Goal: Find specific page/section: Find specific page/section

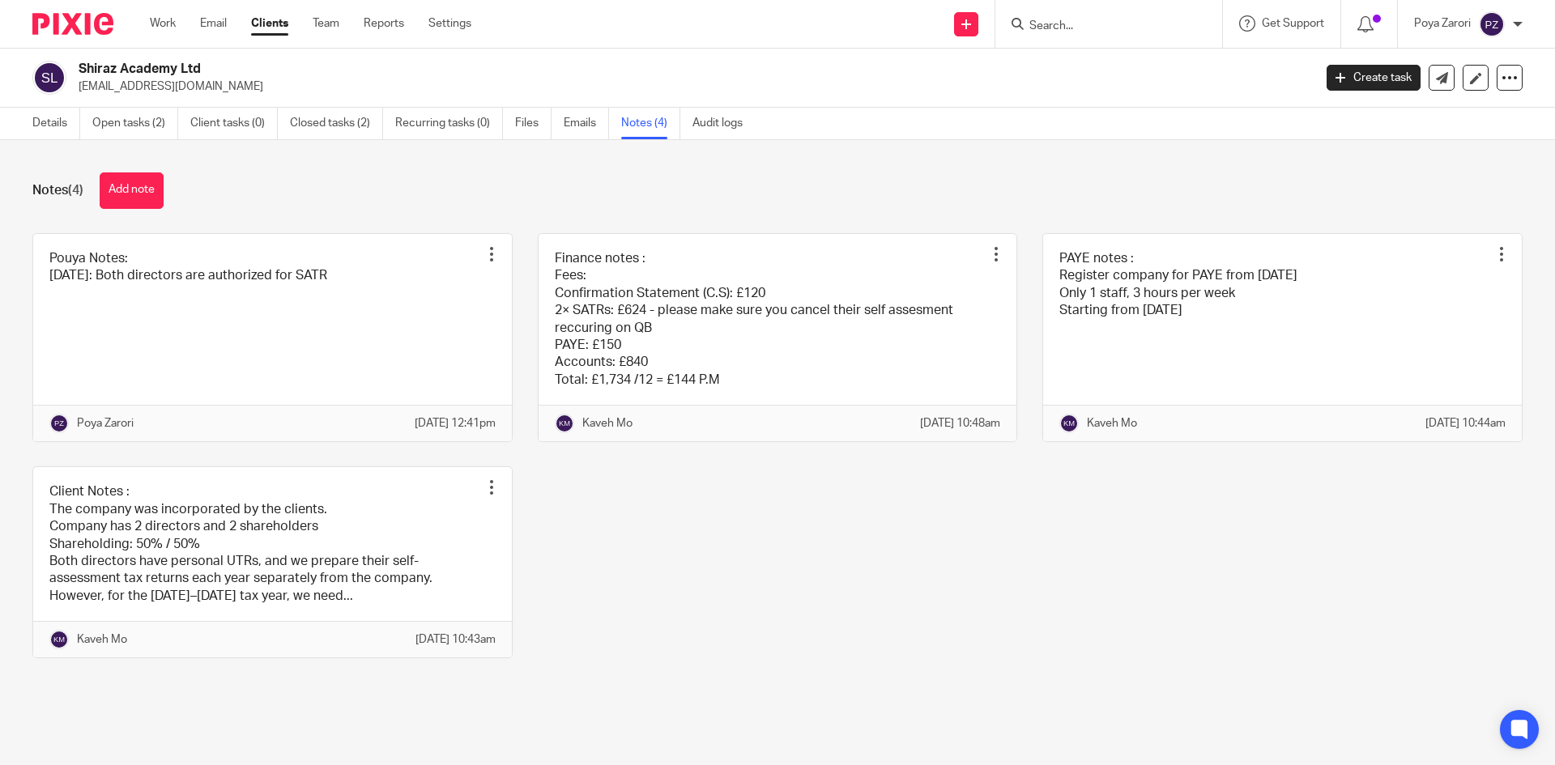
click at [1082, 23] on input "Search" at bounding box center [1101, 26] width 146 height 15
type input "city sup"
click at [1102, 80] on link at bounding box center [1161, 69] width 274 height 37
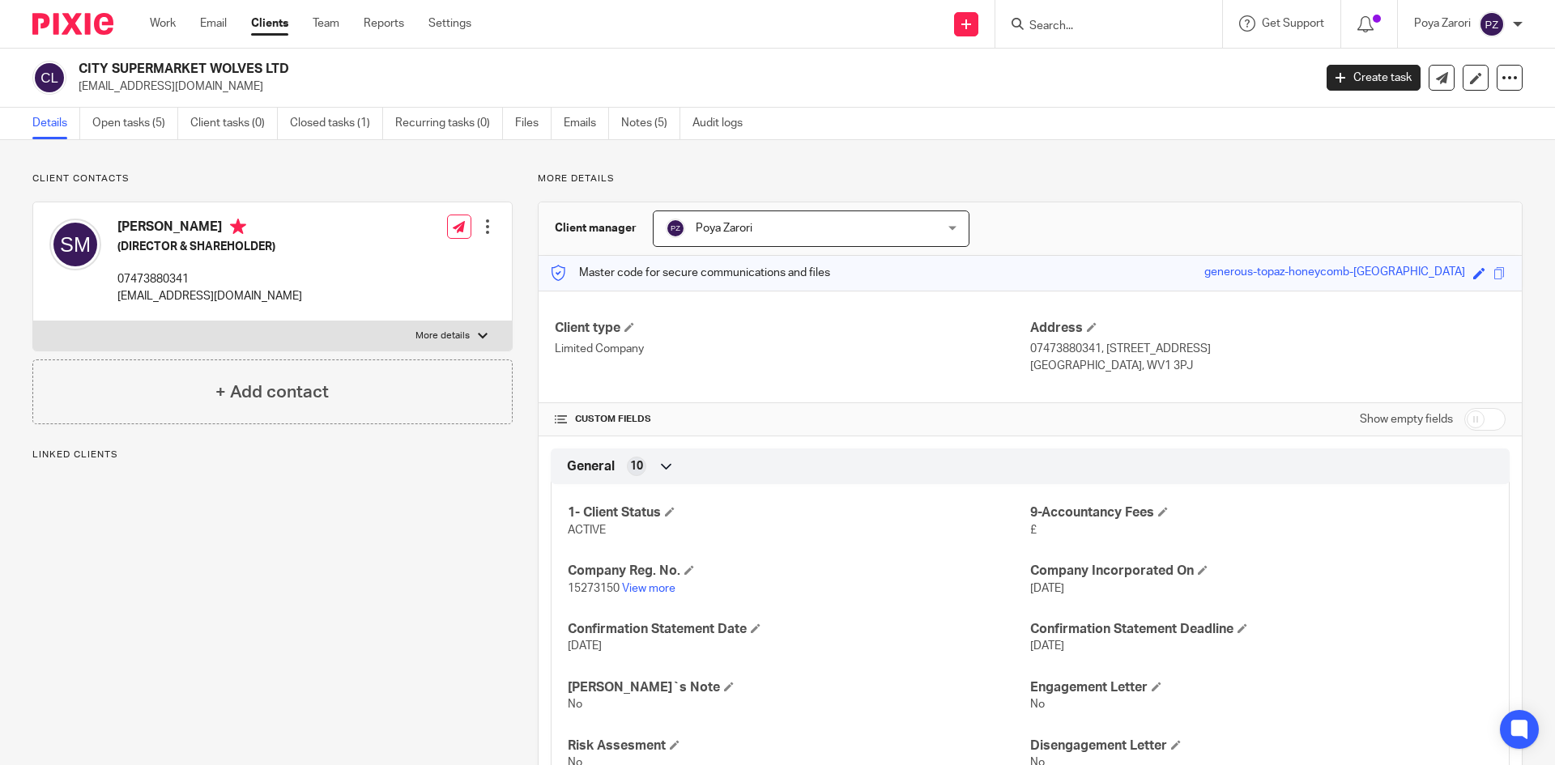
click at [649, 595] on p "15273150 View more" at bounding box center [799, 589] width 462 height 16
click at [649, 585] on link "View more" at bounding box center [648, 588] width 53 height 11
click at [1082, 28] on input "Search" at bounding box center [1101, 26] width 146 height 15
click at [1078, 29] on input "Search" at bounding box center [1101, 26] width 146 height 15
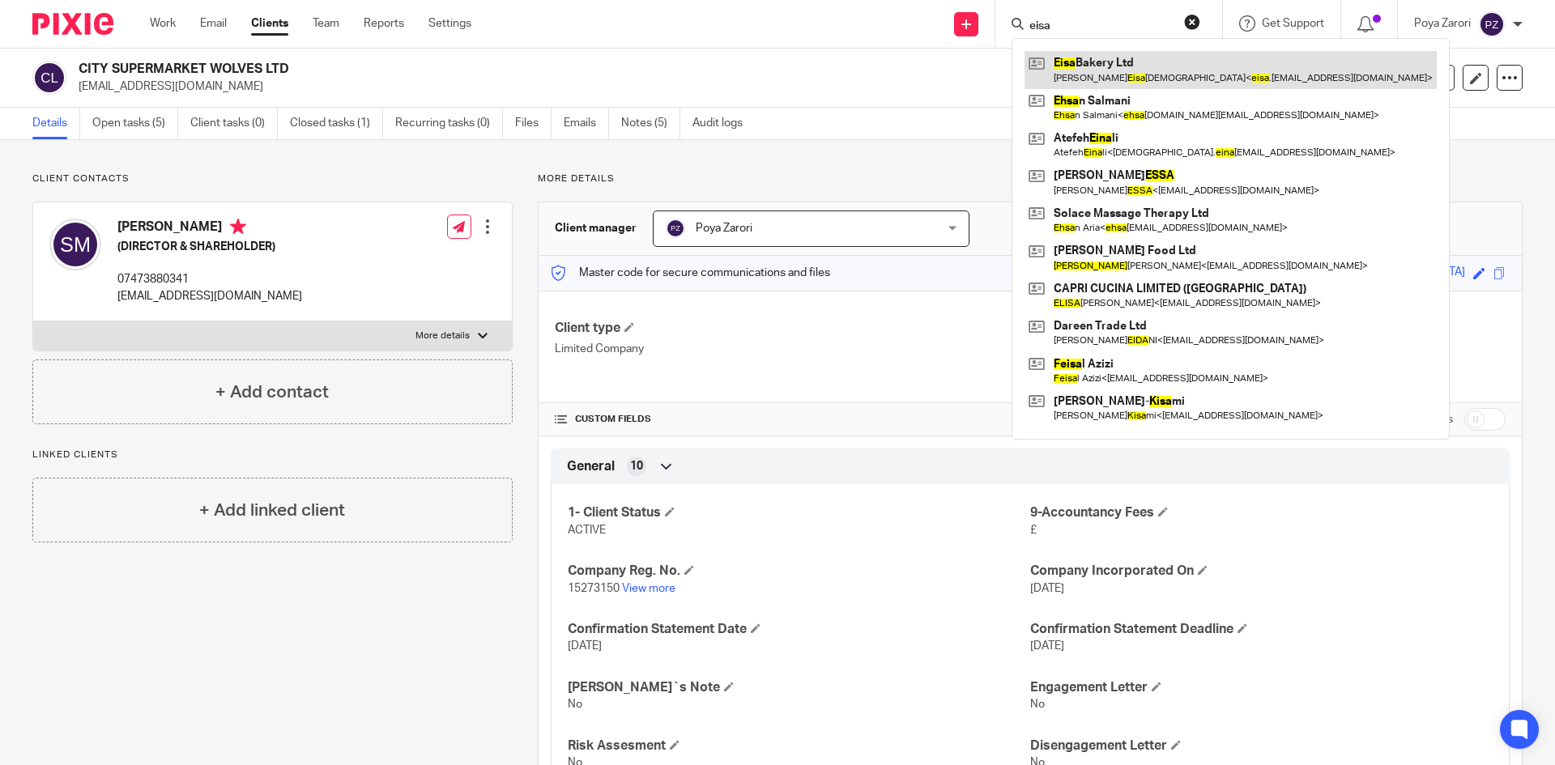
type input "eisa"
click at [1083, 53] on link at bounding box center [1230, 69] width 412 height 37
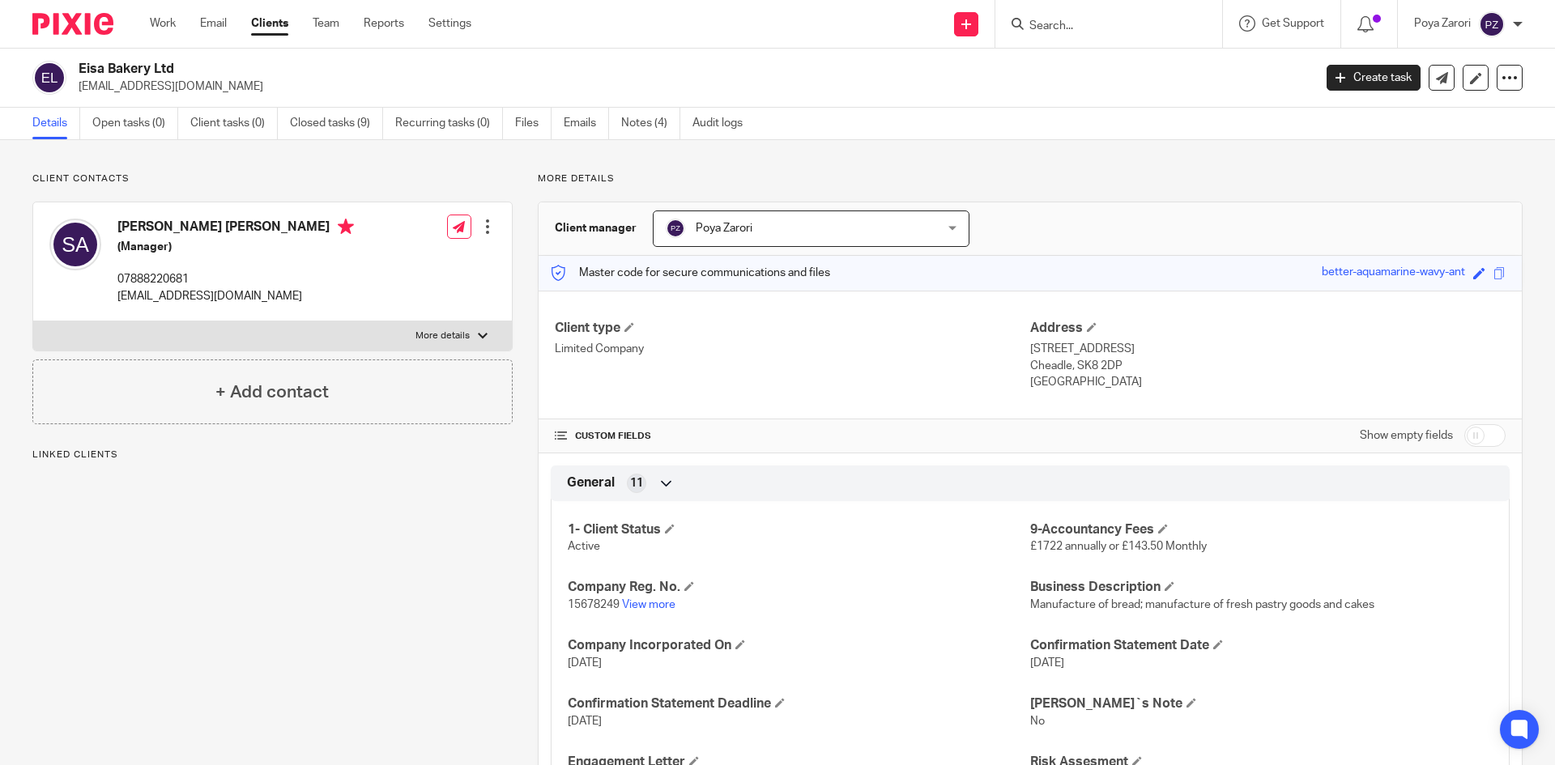
scroll to position [162, 0]
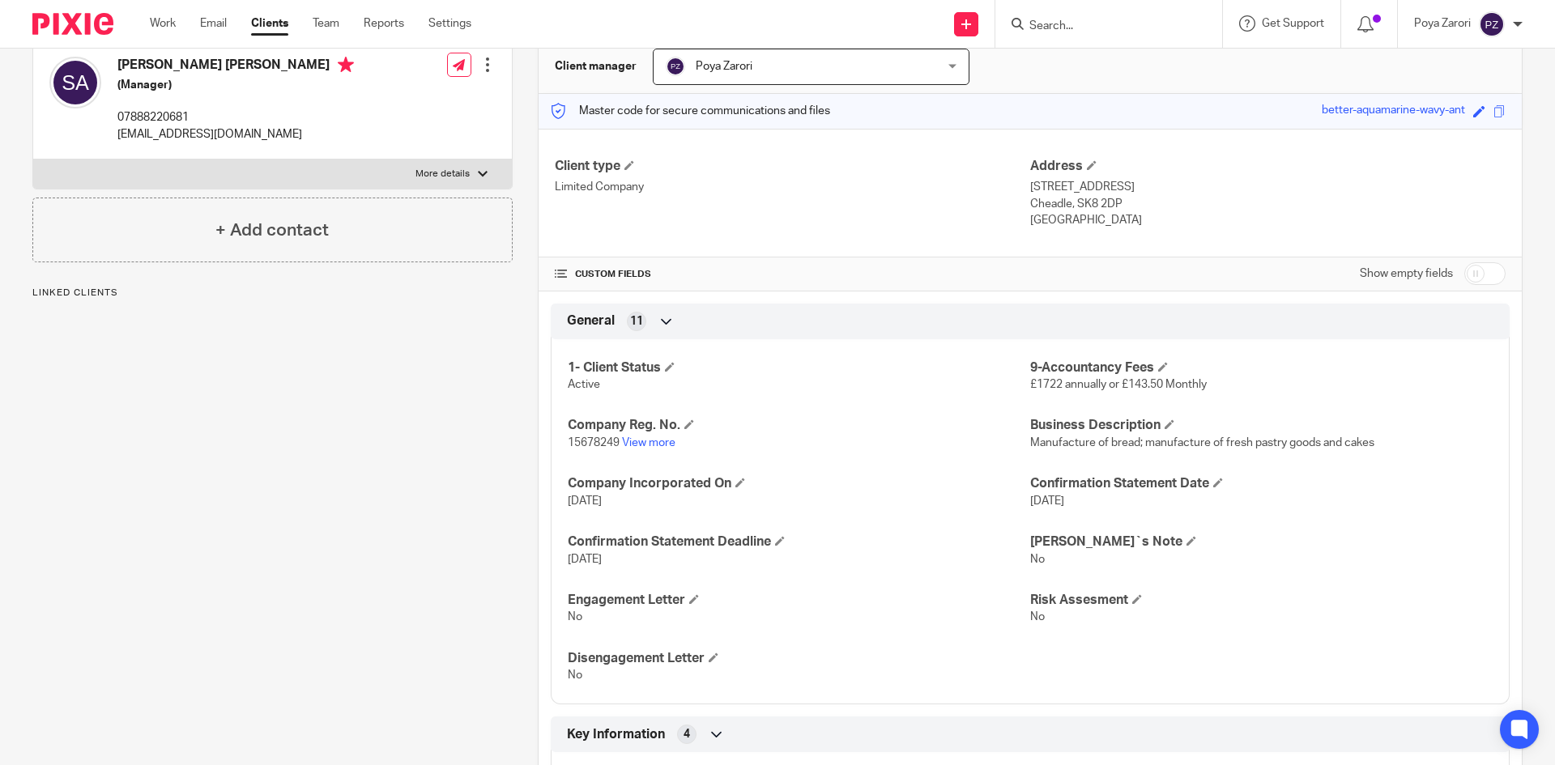
click at [462, 161] on label "More details" at bounding box center [272, 174] width 479 height 29
click at [33, 160] on input "More details" at bounding box center [32, 159] width 1 height 1
checkbox input "true"
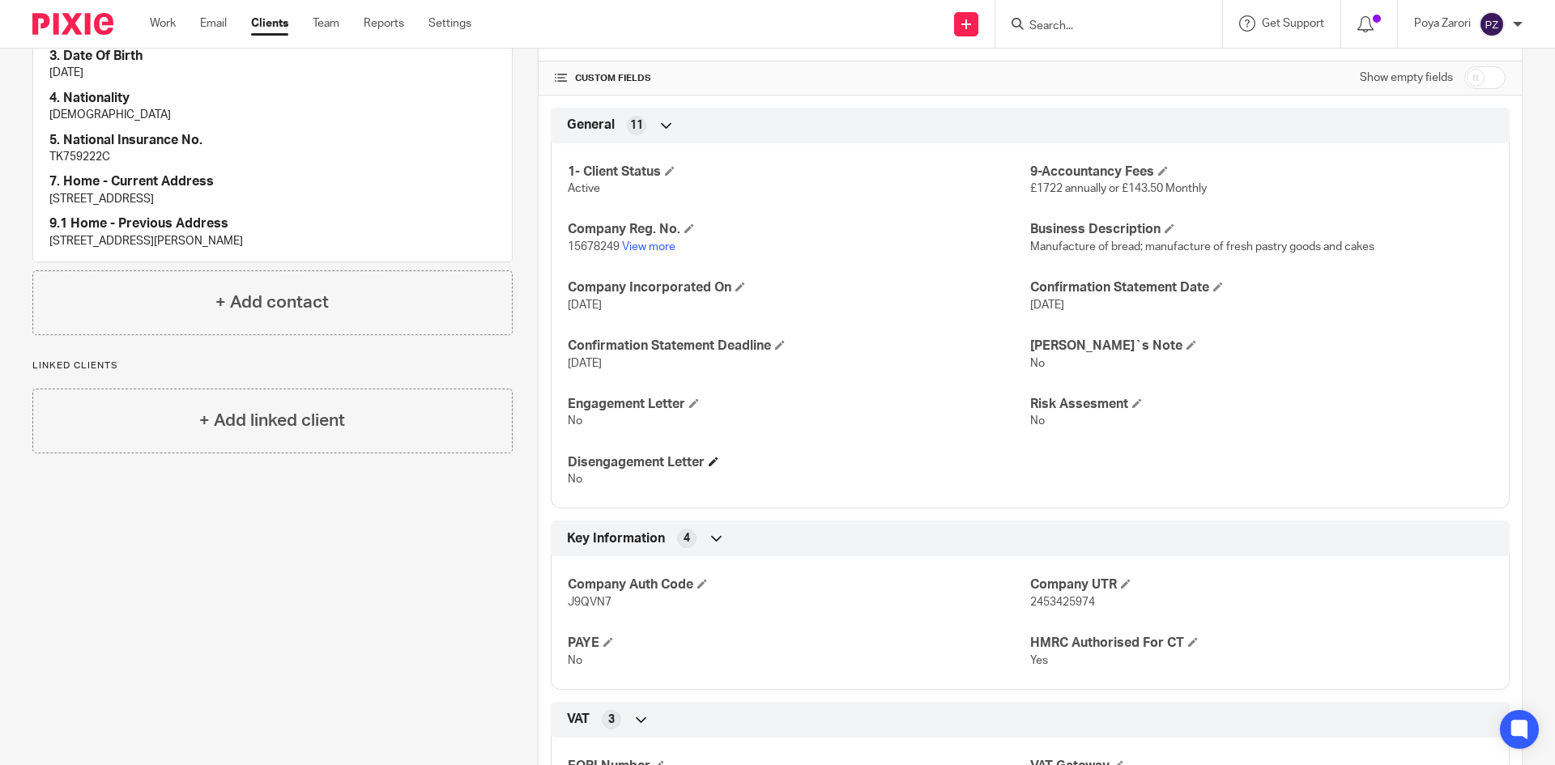
scroll to position [486, 0]
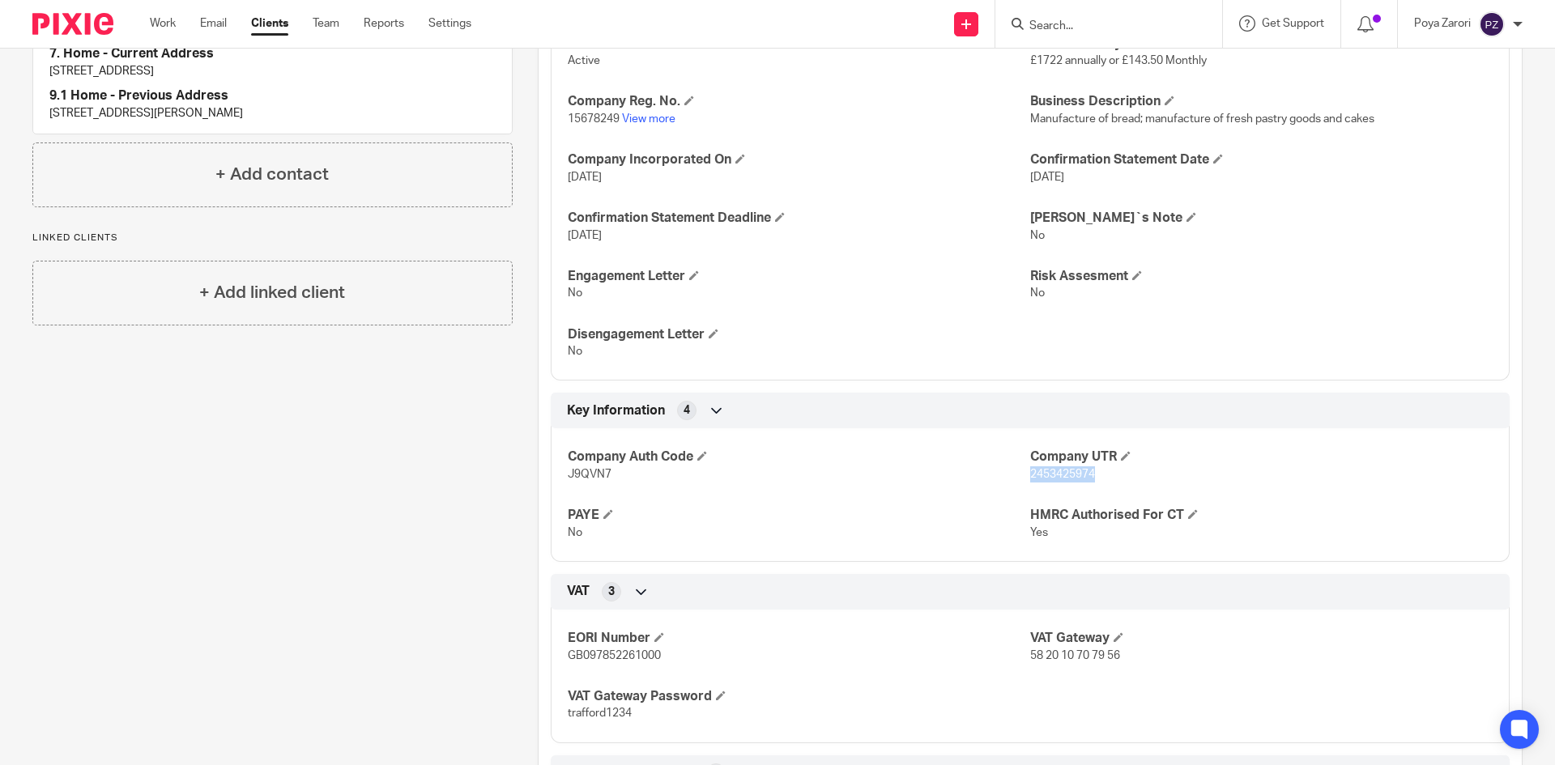
drag, startPoint x: 1094, startPoint y: 479, endPoint x: 1023, endPoint y: 474, distance: 71.5
click at [1030, 474] on p "2453425974" at bounding box center [1261, 474] width 462 height 16
copy span "2453425974"
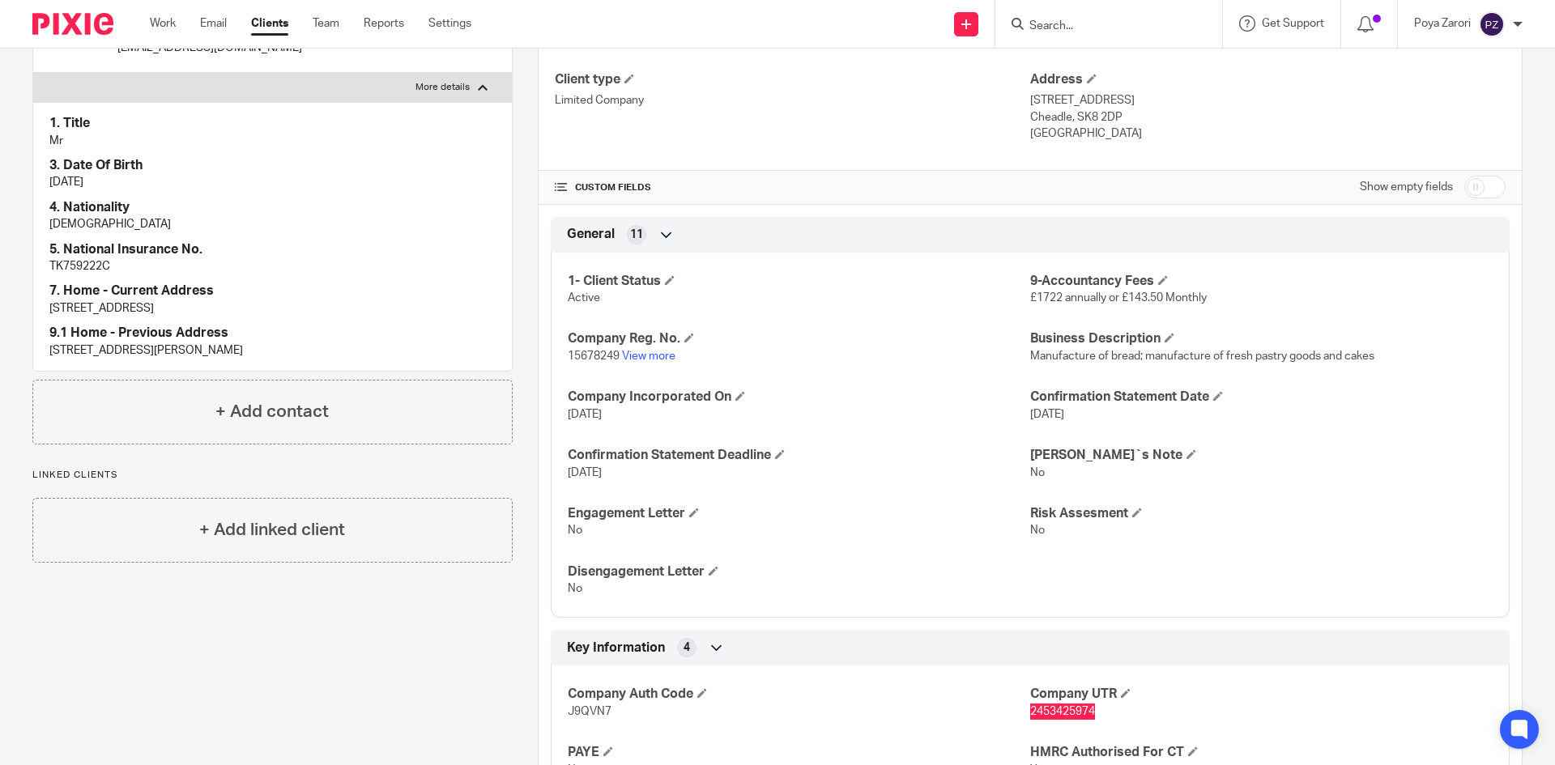
scroll to position [0, 0]
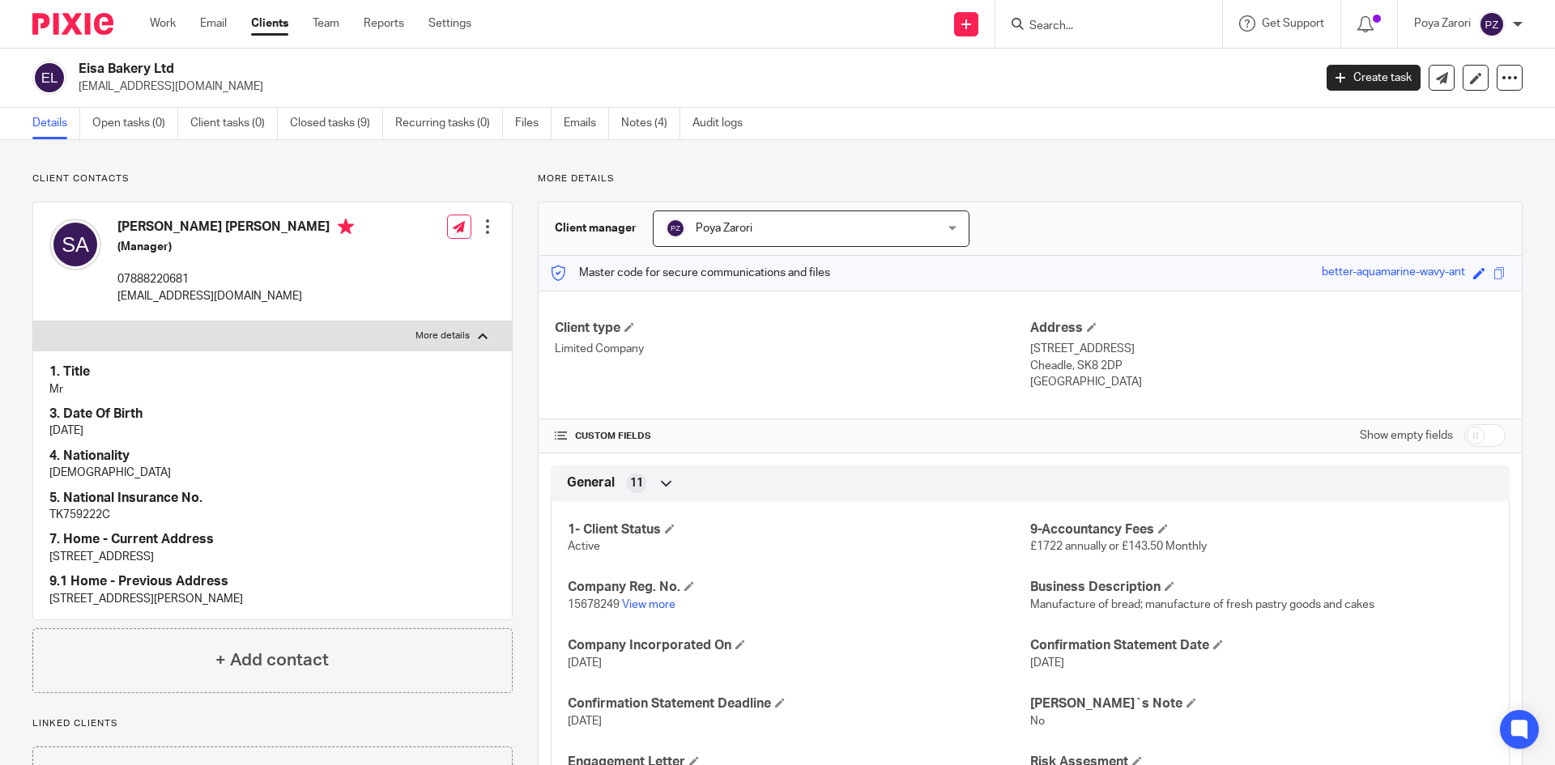
click at [273, 23] on link "Clients" at bounding box center [269, 23] width 37 height 16
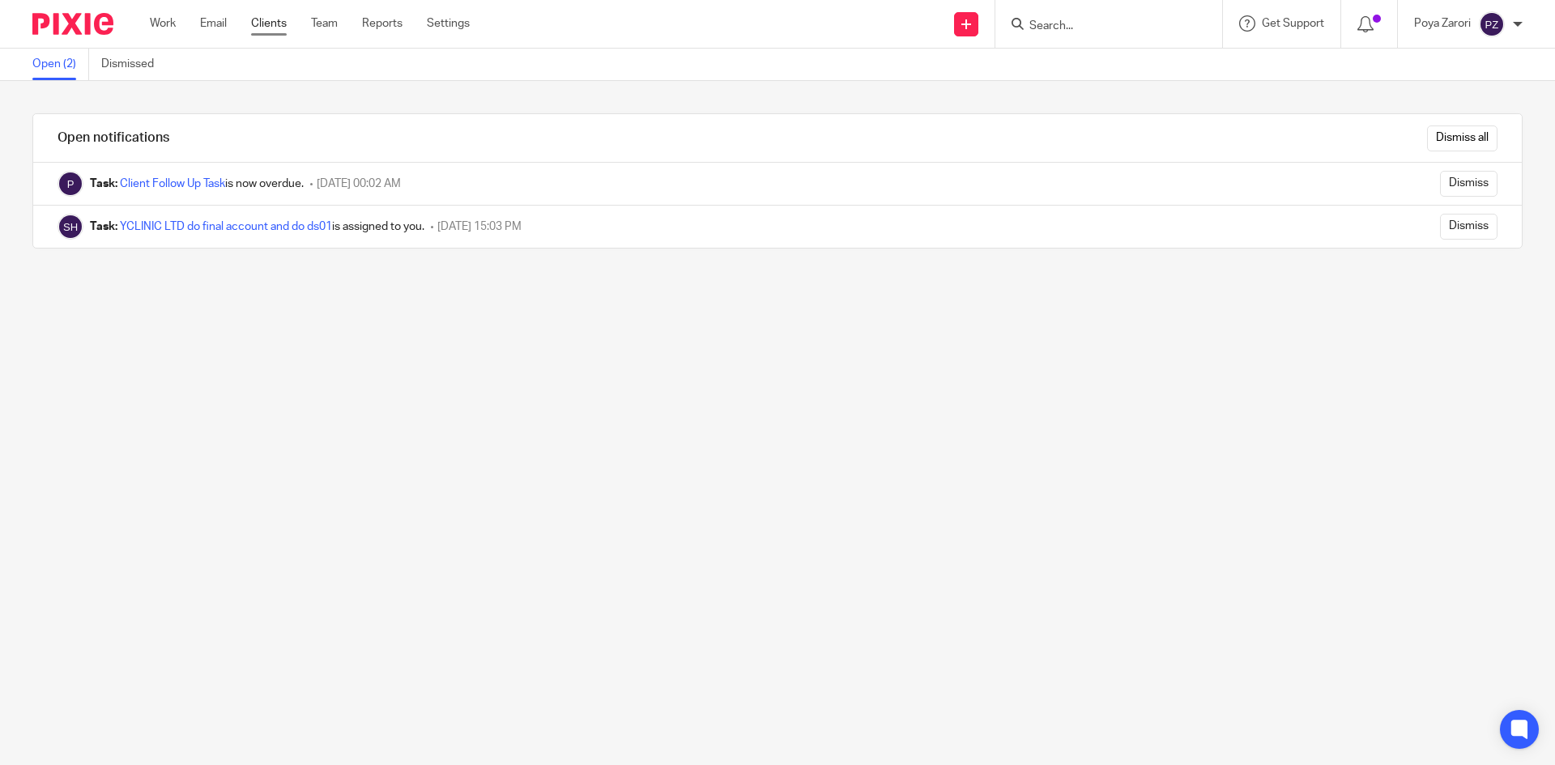
click at [272, 22] on link "Clients" at bounding box center [269, 23] width 36 height 16
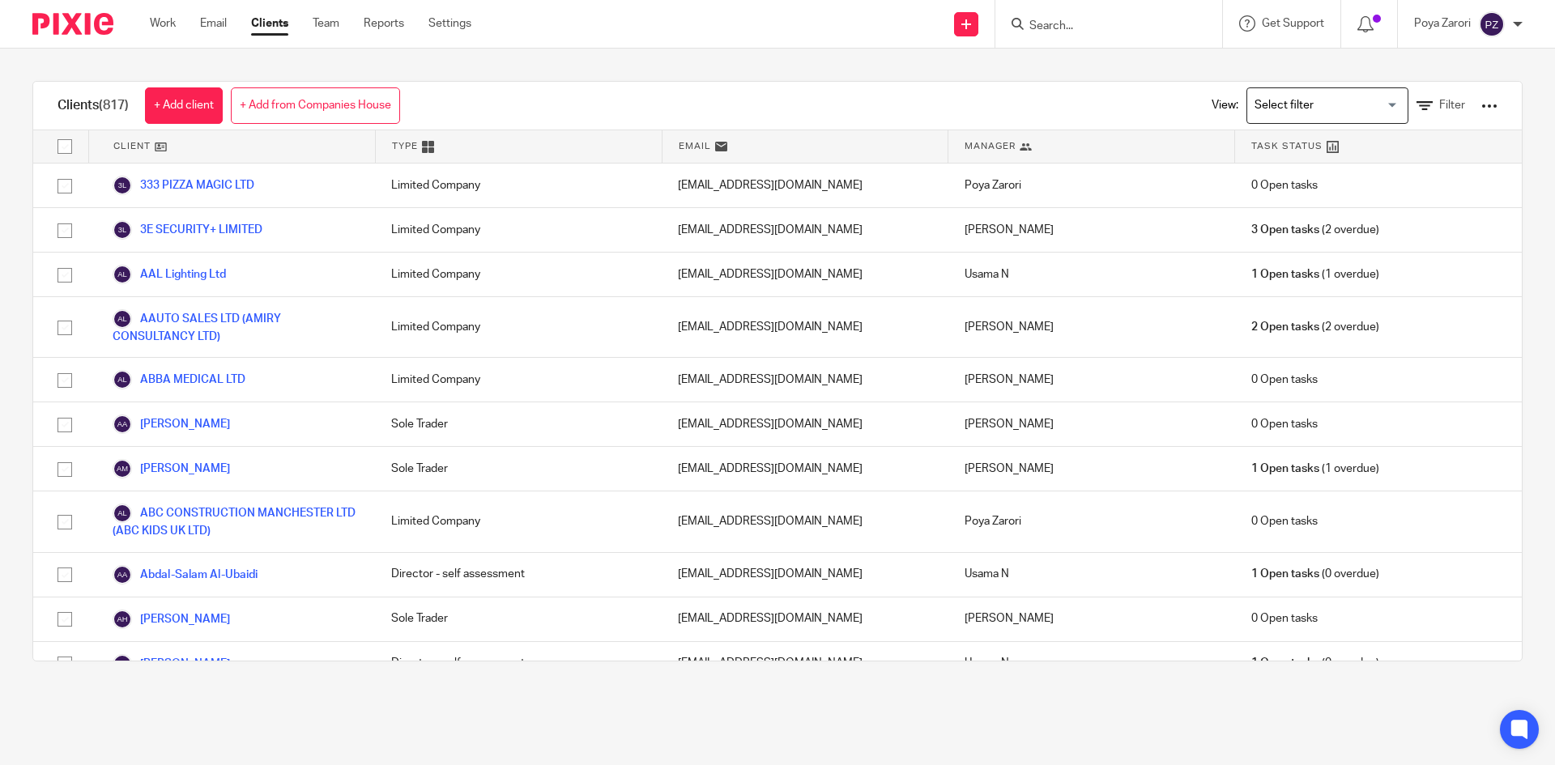
click at [1050, 27] on input "Search" at bounding box center [1101, 26] width 146 height 15
